Goal: Information Seeking & Learning: Learn about a topic

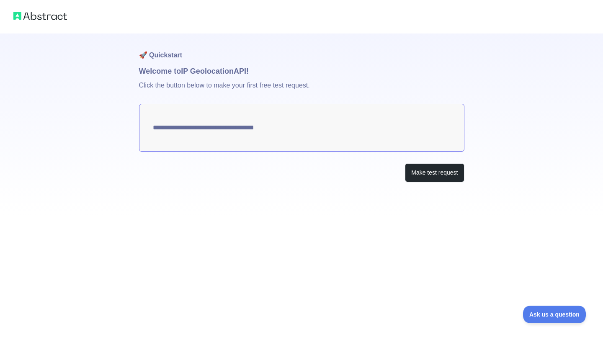
type textarea "**********"
click at [419, 176] on button "Make test request" at bounding box center [434, 172] width 59 height 19
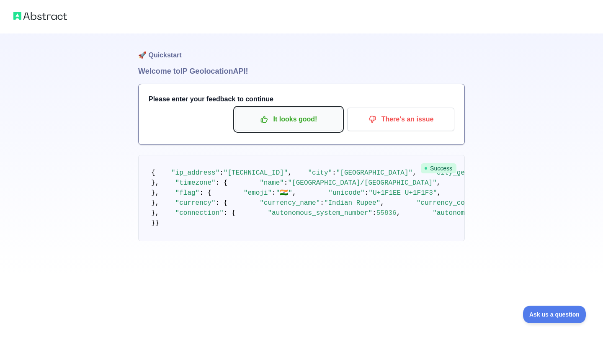
click at [295, 125] on p "It looks good!" at bounding box center [288, 119] width 95 height 14
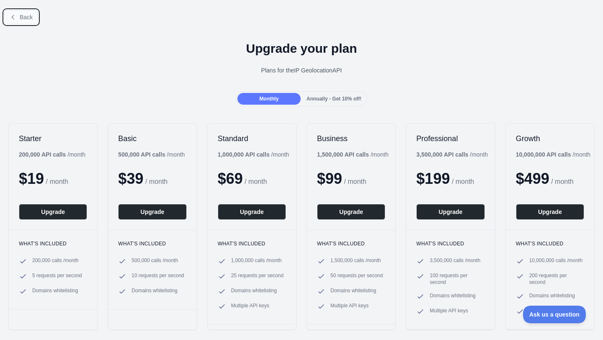
click at [23, 16] on span "Back" at bounding box center [26, 17] width 13 height 7
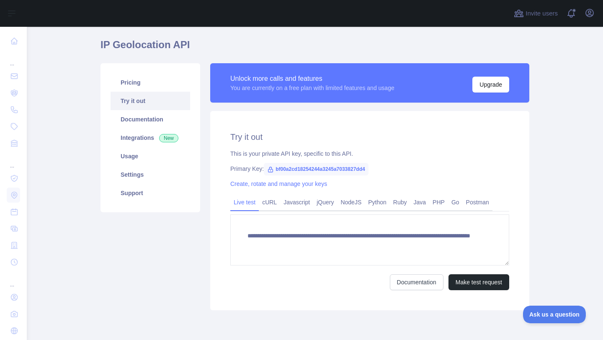
scroll to position [30, 0]
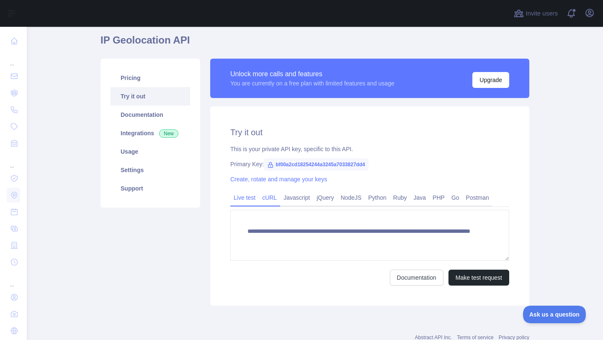
click at [272, 200] on link "cURL" at bounding box center [269, 197] width 21 height 13
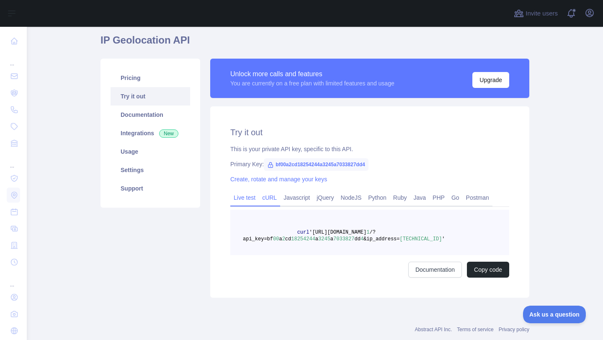
click at [254, 201] on link "Live test" at bounding box center [244, 197] width 28 height 13
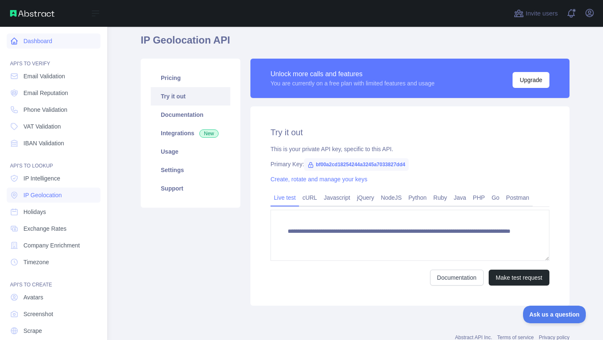
click at [33, 46] on link "Dashboard" at bounding box center [54, 41] width 94 height 15
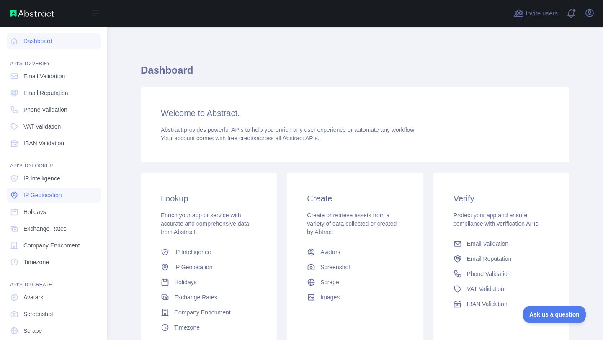
click at [53, 189] on link "IP Geolocation" at bounding box center [54, 195] width 94 height 15
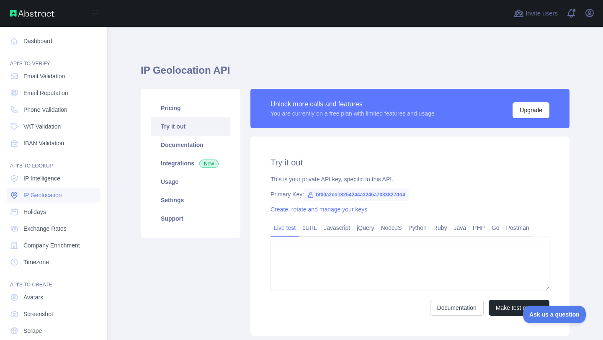
type textarea "**********"
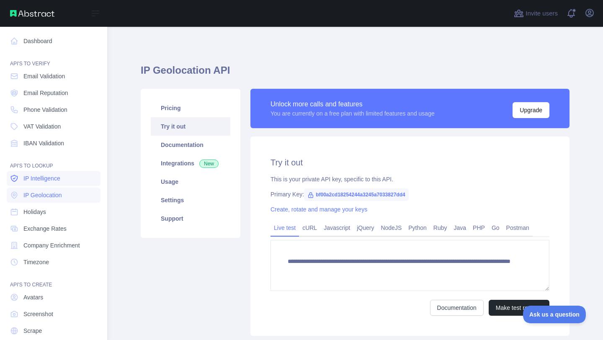
click at [57, 178] on span "IP Intelligence" at bounding box center [41, 178] width 37 height 8
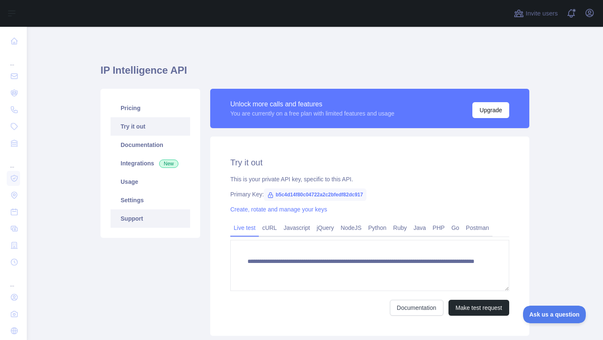
click at [149, 214] on link "Support" at bounding box center [151, 218] width 80 height 18
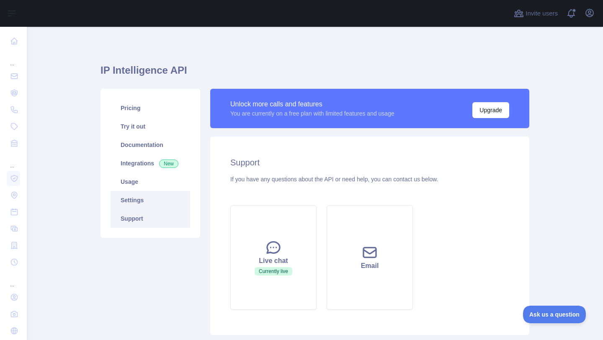
click at [149, 194] on link "Settings" at bounding box center [151, 200] width 80 height 18
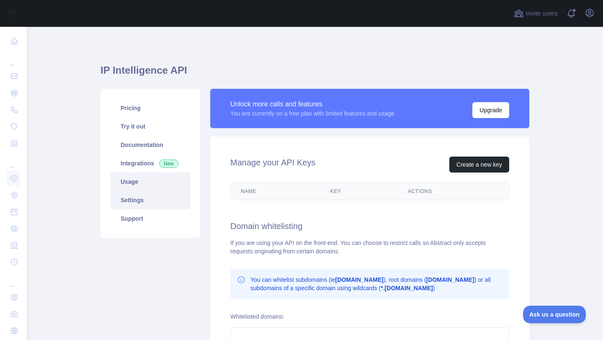
click at [149, 182] on link "Usage" at bounding box center [151, 182] width 80 height 18
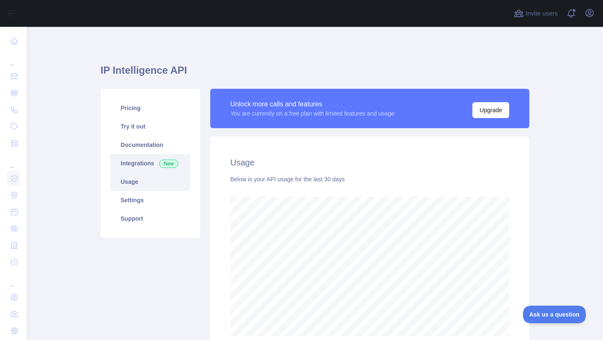
scroll to position [313, 577]
click at [152, 163] on link "Integrations New" at bounding box center [151, 163] width 80 height 18
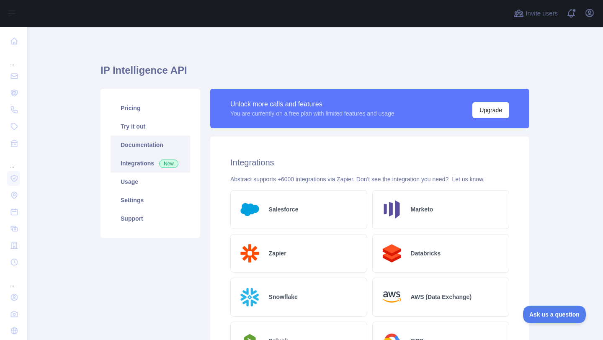
click at [150, 144] on link "Documentation" at bounding box center [151, 145] width 80 height 18
click at [143, 113] on link "Pricing" at bounding box center [151, 108] width 80 height 18
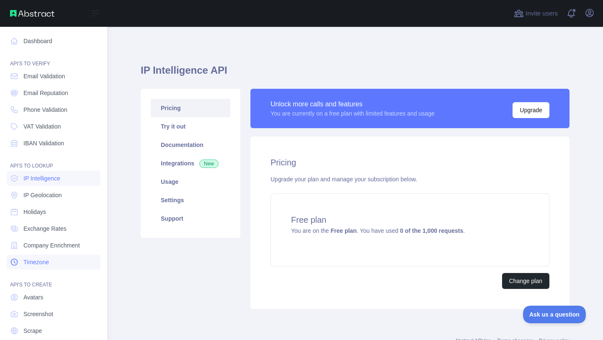
scroll to position [28, 0]
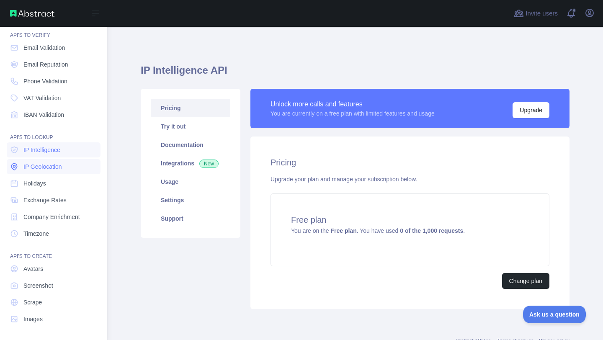
click at [66, 166] on link "IP Geolocation" at bounding box center [54, 166] width 94 height 15
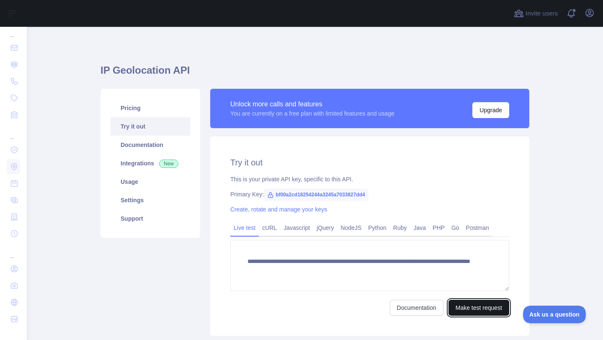
click at [463, 312] on button "Make test request" at bounding box center [479, 308] width 61 height 16
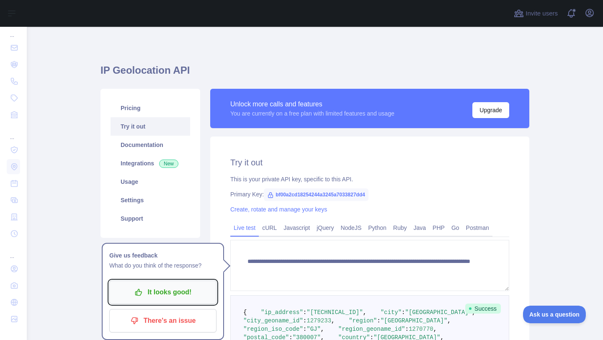
click at [169, 294] on p "It looks good!" at bounding box center [163, 292] width 95 height 14
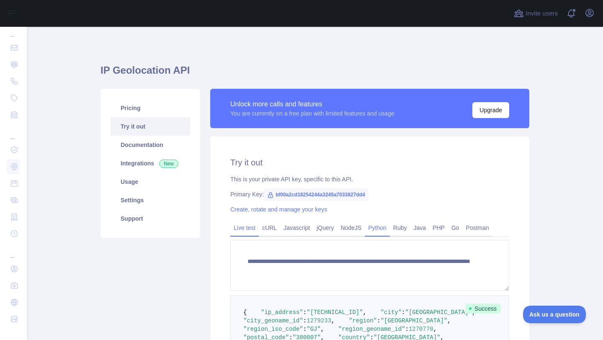
click at [389, 224] on link "Python" at bounding box center [377, 227] width 25 height 13
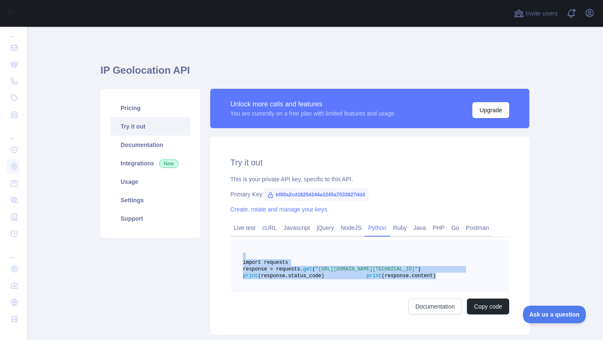
drag, startPoint x: 366, startPoint y: 303, endPoint x: 282, endPoint y: 249, distance: 99.5
click at [282, 249] on pre "import requests response = requests. get ( "[URL][DOMAIN_NAME][TECHNICAL_ID]" )…" at bounding box center [369, 266] width 279 height 52
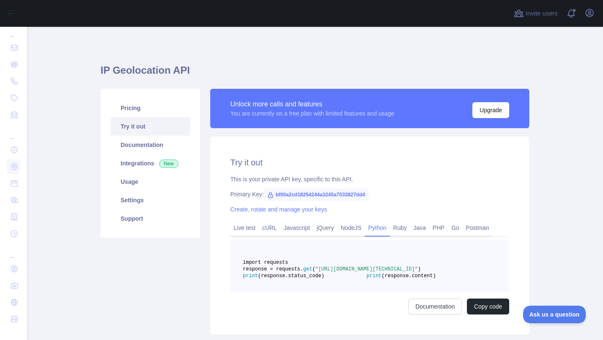
click at [367, 292] on pre "import requests response = requests. get ( "[URL][DOMAIN_NAME][TECHNICAL_ID]" )…" at bounding box center [369, 266] width 279 height 52
